Goal: Information Seeking & Learning: Learn about a topic

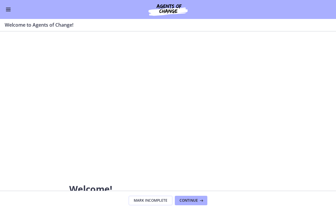
click at [12, 12] on div "Go to Dashboard" at bounding box center [168, 9] width 336 height 19
click at [9, 10] on button "Enable menu" at bounding box center [8, 9] width 7 height 7
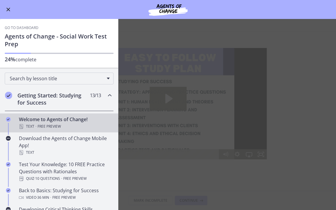
click at [21, 27] on link "Go to Dashboard" at bounding box center [22, 27] width 34 height 5
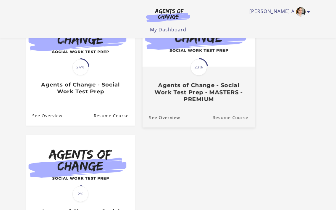
scroll to position [84, 0]
click at [224, 117] on link "Resume Course" at bounding box center [233, 117] width 43 height 20
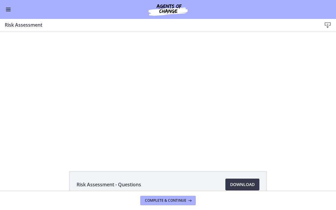
click at [9, 9] on button "Enable menu" at bounding box center [8, 9] width 7 height 7
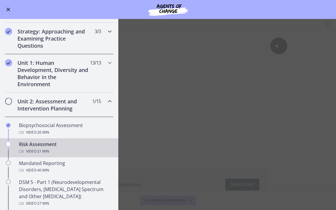
scroll to position [85, 0]
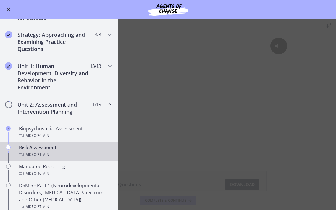
click at [9, 9] on span "Enable menu" at bounding box center [9, 10] width 4 height 4
